Goal: Task Accomplishment & Management: Manage account settings

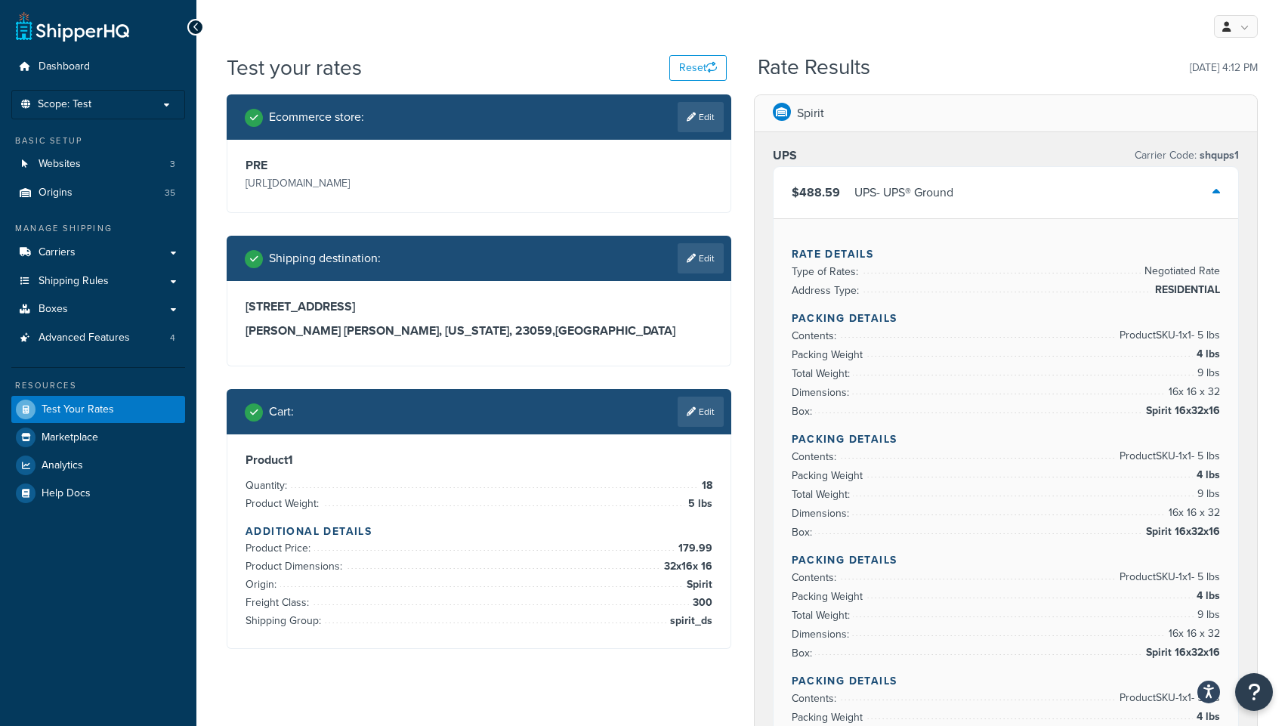
click at [1246, 23] on link at bounding box center [1236, 26] width 44 height 23
click at [48, 315] on span "Boxes" at bounding box center [53, 309] width 29 height 13
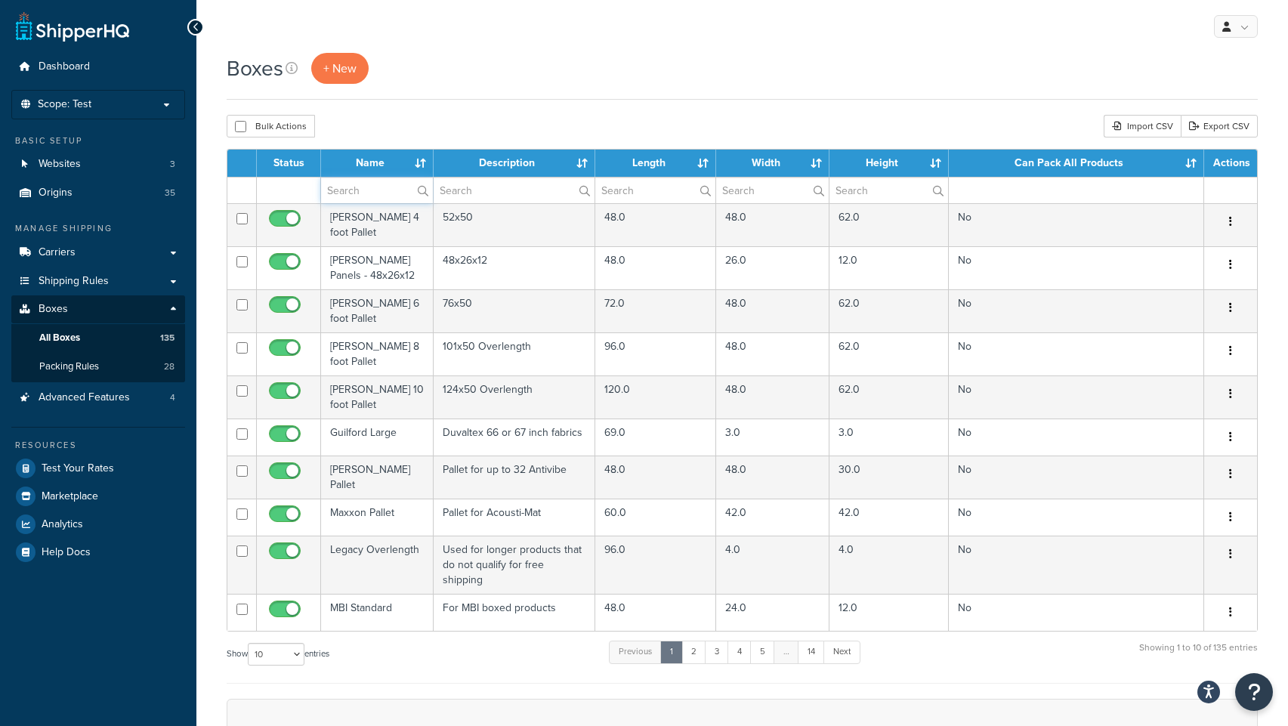
click at [370, 190] on input "text" at bounding box center [377, 191] width 112 height 26
type input "spirit"
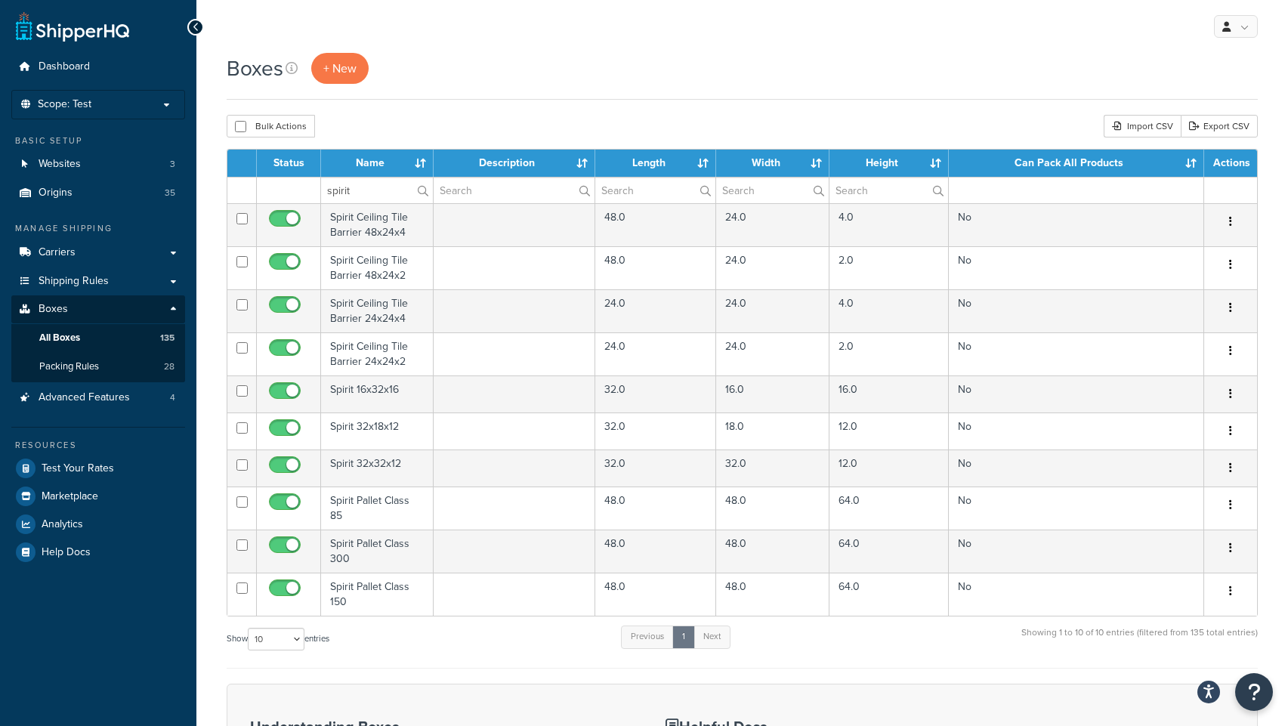
click at [533, 94] on div "Boxes + New" at bounding box center [742, 76] width 1031 height 47
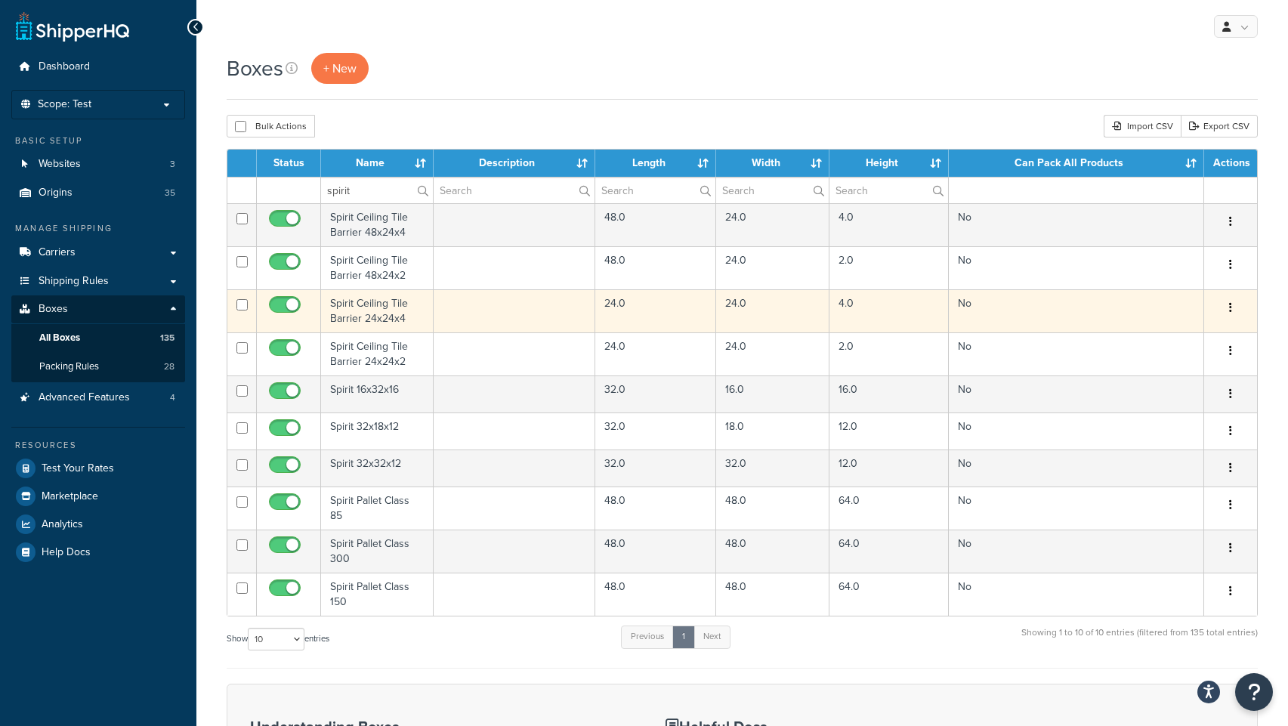
click at [367, 314] on td "Spirit Ceiling Tile Barrier 24x24x4" at bounding box center [377, 310] width 113 height 43
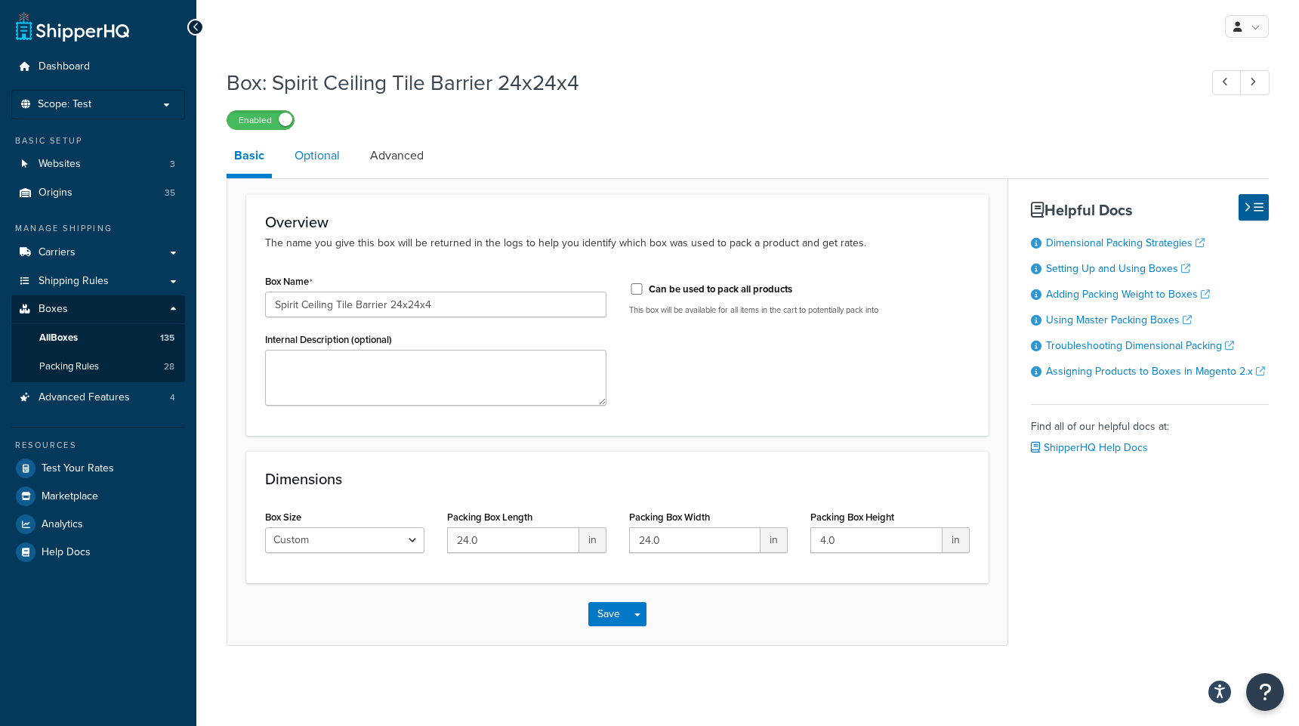
click at [328, 153] on link "Optional" at bounding box center [317, 155] width 60 height 36
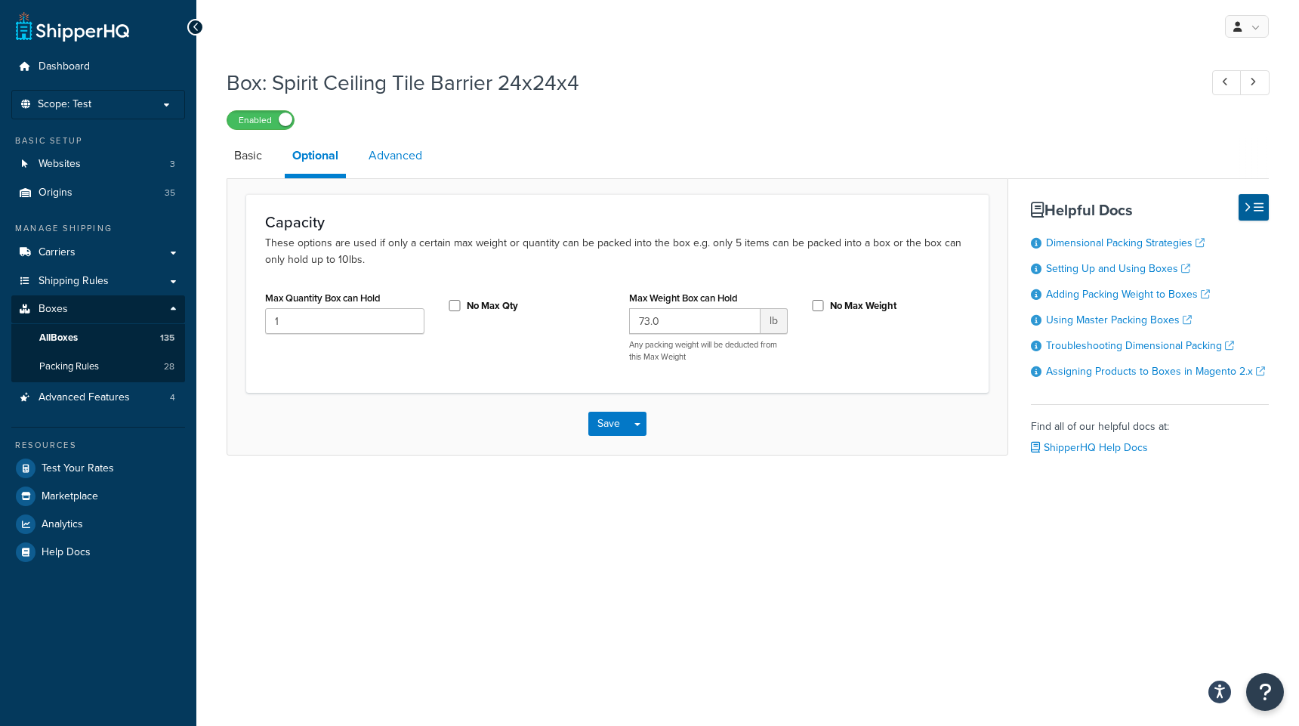
click at [404, 156] on link "Advanced" at bounding box center [395, 155] width 69 height 36
select select "55"
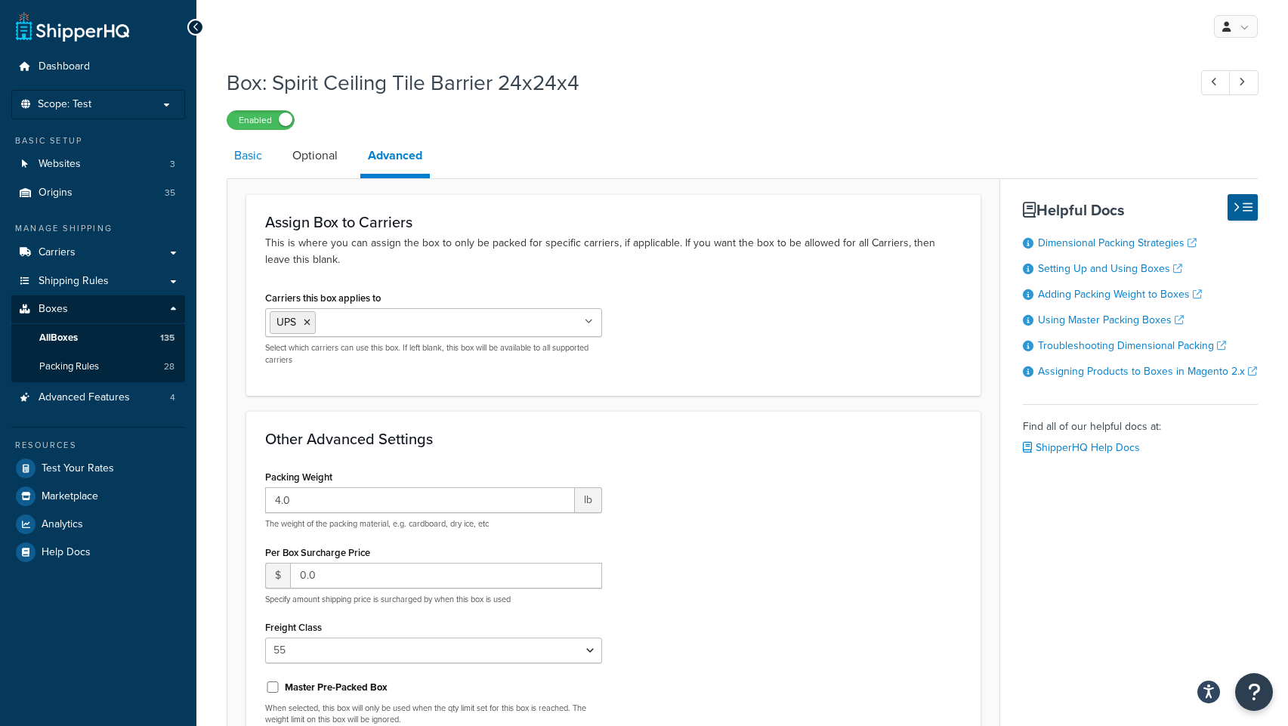
click at [255, 163] on link "Basic" at bounding box center [248, 155] width 43 height 36
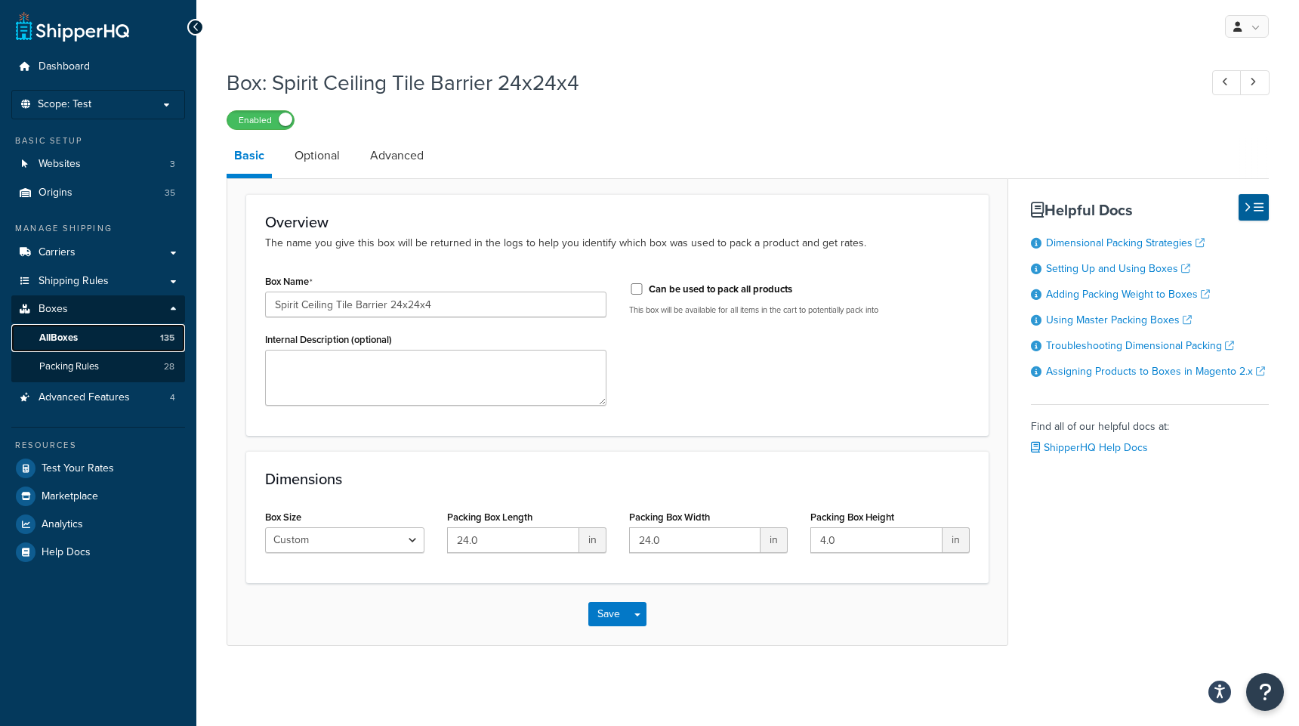
click at [57, 337] on span "All Boxes" at bounding box center [58, 338] width 39 height 13
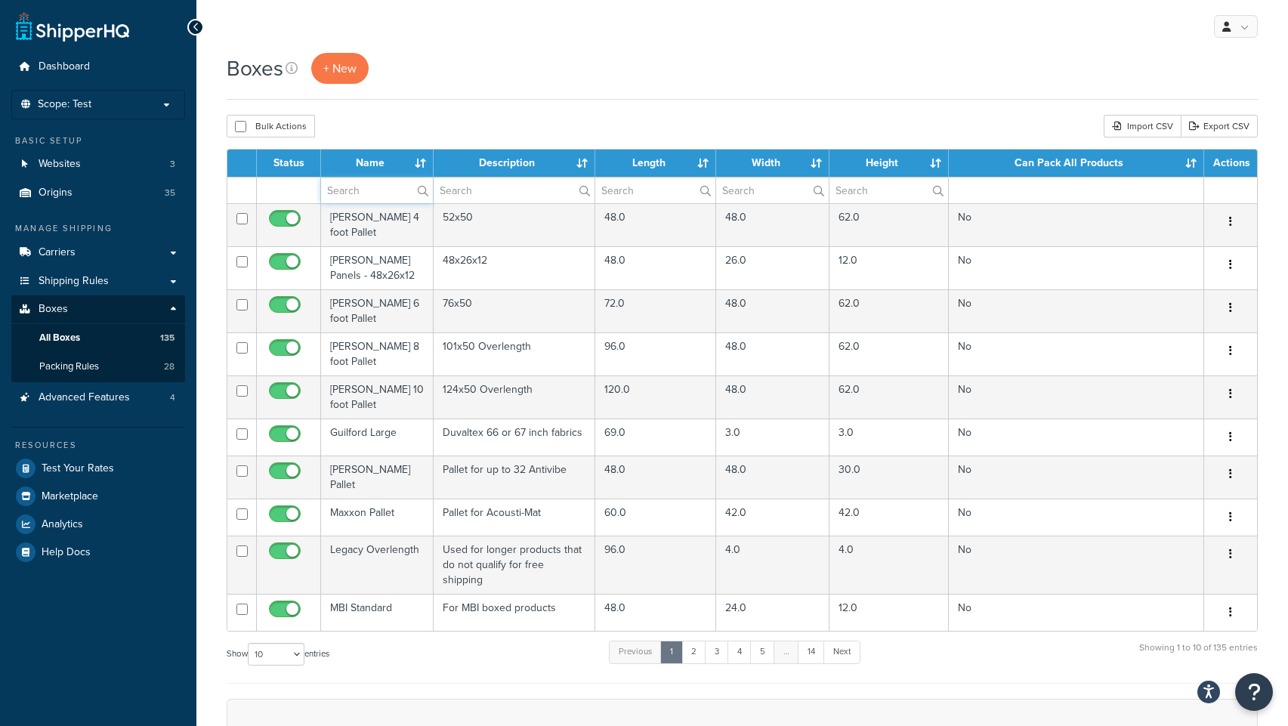
click at [361, 192] on input "text" at bounding box center [377, 191] width 112 height 26
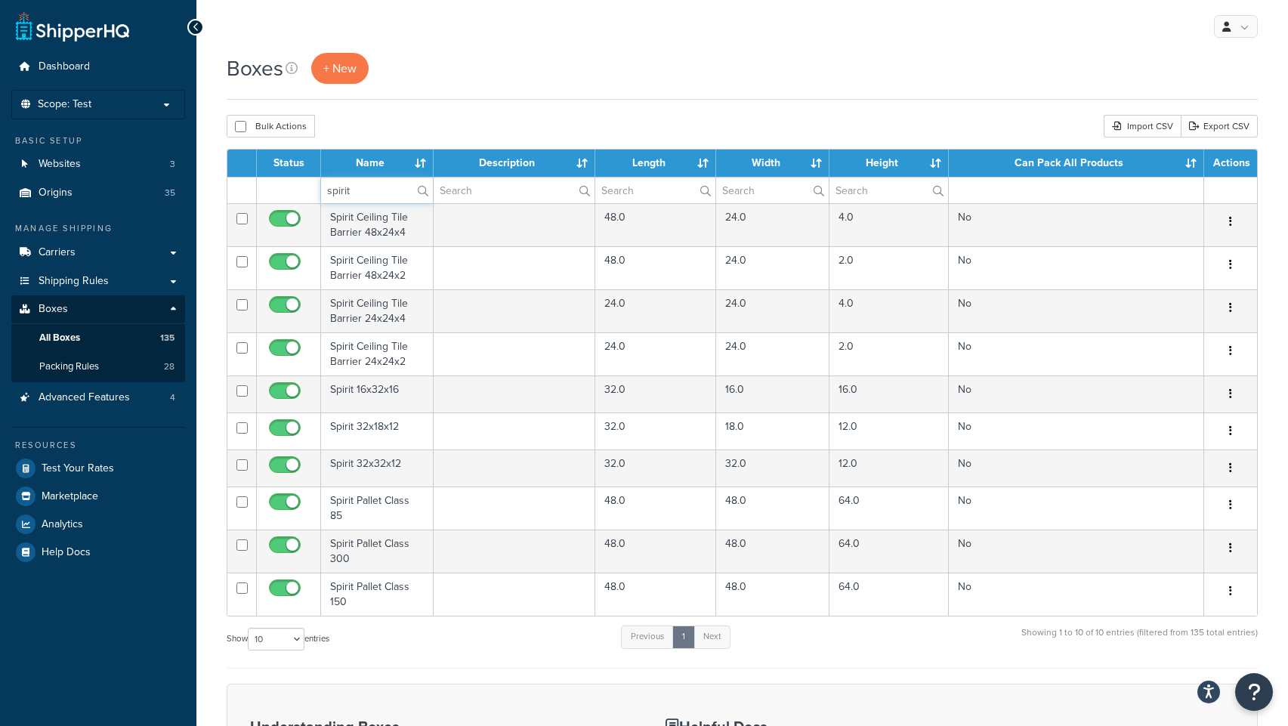
type input "spirit"
click at [486, 87] on div "Boxes + New" at bounding box center [742, 76] width 1031 height 47
click at [645, 110] on div "Boxes + New Bulk Actions Duplicate Delete Import CSV Export CSV Contact Us Send…" at bounding box center [742, 517] width 1092 height 929
click at [1240, 18] on link at bounding box center [1236, 26] width 44 height 23
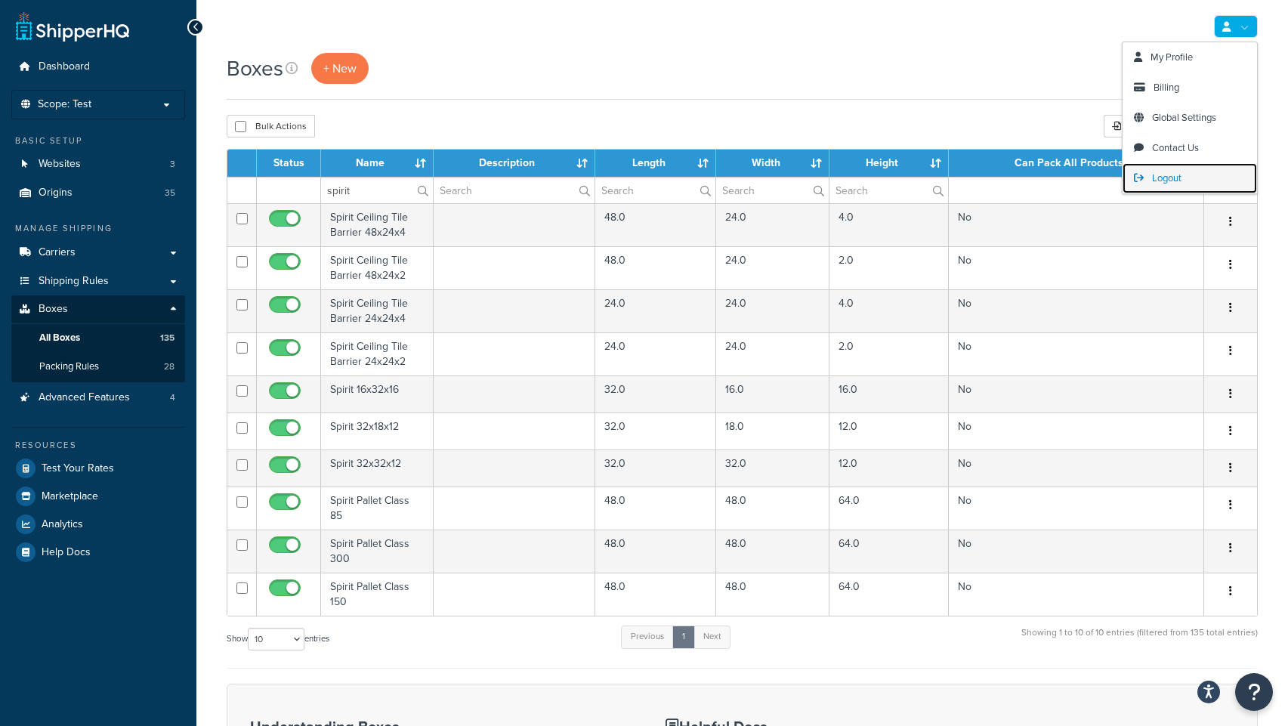
click at [1177, 174] on span "Logout" at bounding box center [1166, 178] width 29 height 14
